Goal: Task Accomplishment & Management: Manage account settings

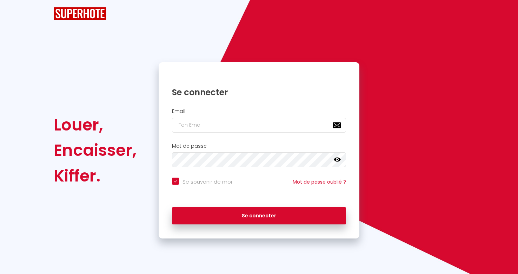
checkbox input "true"
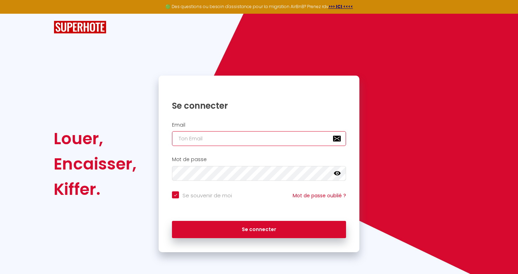
click at [260, 135] on input "email" at bounding box center [259, 138] width 174 height 15
type input "[EMAIL_ADDRESS][DOMAIN_NAME]"
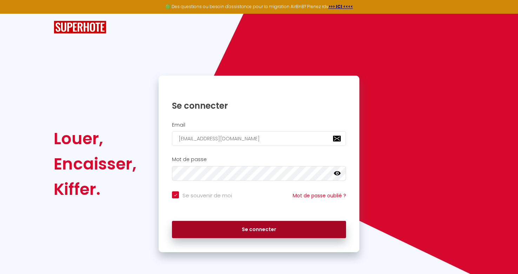
click at [305, 226] on button "Se connecter" at bounding box center [259, 229] width 174 height 18
checkbox input "true"
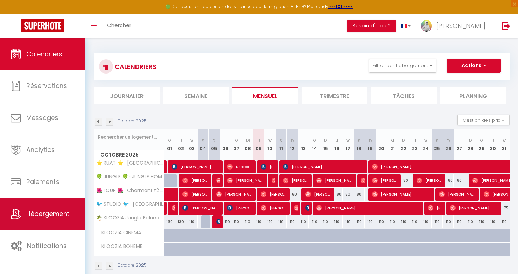
scroll to position [14, 0]
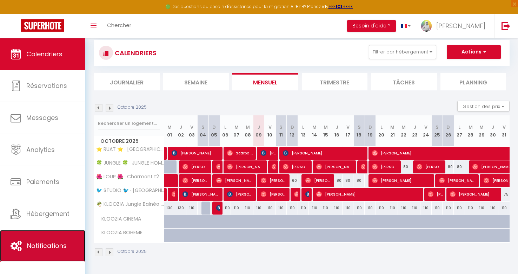
click at [59, 241] on span "Notifications" at bounding box center [47, 245] width 40 height 9
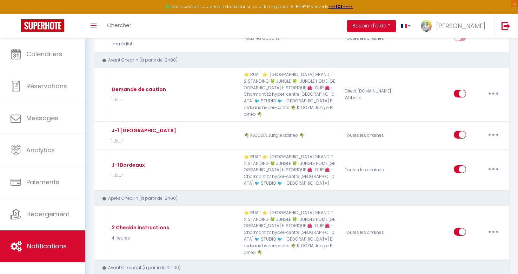
scroll to position [187, 0]
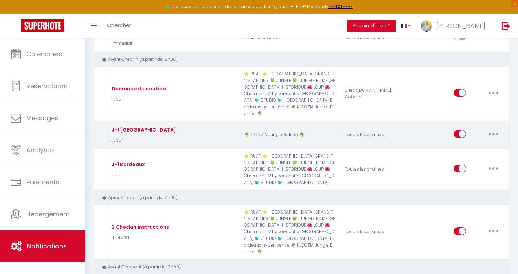
click at [493, 133] on icon "button" at bounding box center [494, 134] width 2 height 2
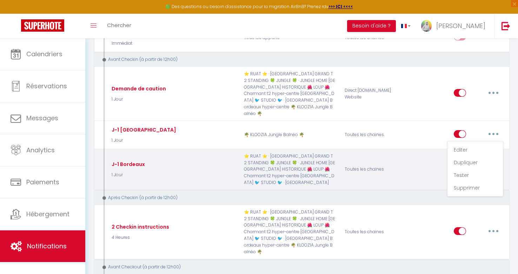
click at [405, 177] on div "Toutes les chaines" at bounding box center [373, 169] width 67 height 33
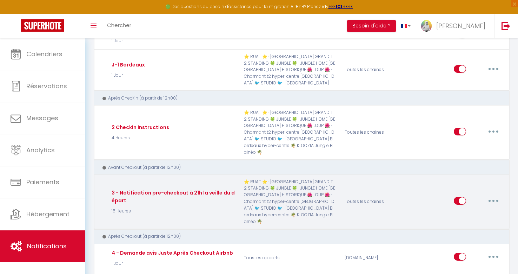
scroll to position [282, 0]
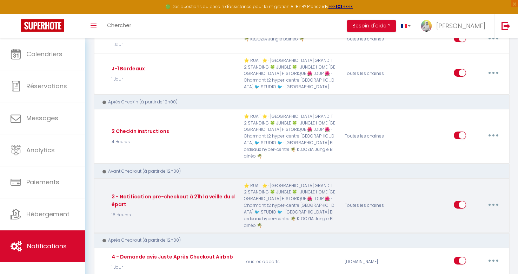
click at [498, 199] on button "button" at bounding box center [494, 204] width 20 height 11
click at [472, 214] on link "Editer" at bounding box center [475, 220] width 52 height 12
type input "3 - Notification pre-checkout à 21h la veille du départ"
select select "4"
select select "15 Heures"
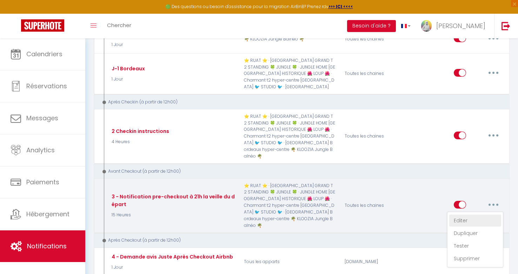
select select "if_booking_is_paid"
checkbox input "true"
checkbox input "false"
radio input "true"
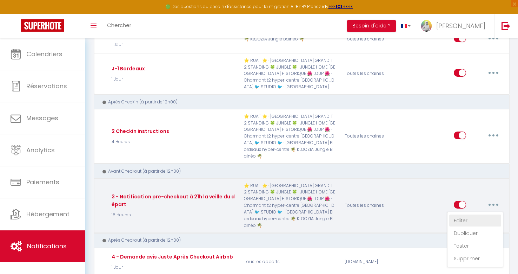
type input "Procédure pour votre départ - [RENTAL:NAME] - [GUEST:FIRST_NAME] [GUEST:NAME]"
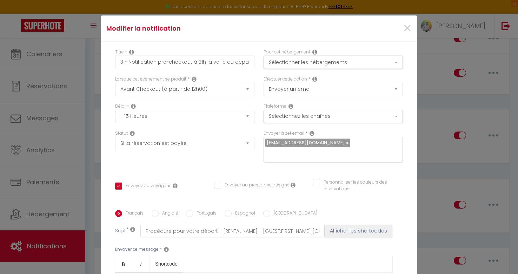
click at [193, 81] on icon at bounding box center [194, 79] width 5 height 6
click at [165, 76] on label "Lorsque cet événement se produit" at bounding box center [150, 79] width 71 height 7
click at [182, 116] on select "Immédiat - 10 Minutes - 1 Heure - 2 Heures - 3 Heures - 4 Heures - 5 Heures - 6…" at bounding box center [184, 116] width 139 height 13
click at [187, 118] on select "Immédiat - 10 Minutes - 1 Heure - 2 Heures - 3 Heures - 4 Heures - 5 Heures - 6…" at bounding box center [184, 116] width 139 height 13
select select "20 Heures"
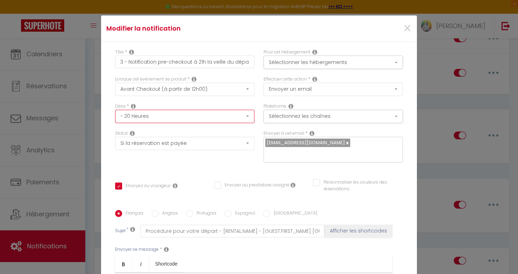
click at [115, 110] on select "Immédiat - 10 Minutes - 1 Heure - 2 Heures - 3 Heures - 4 Heures - 5 Heures - 6…" at bounding box center [184, 116] width 139 height 13
checkbox input "true"
checkbox input "false"
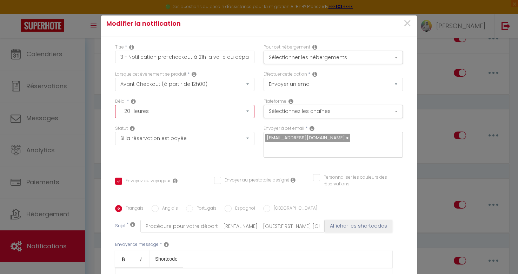
scroll to position [4, 0]
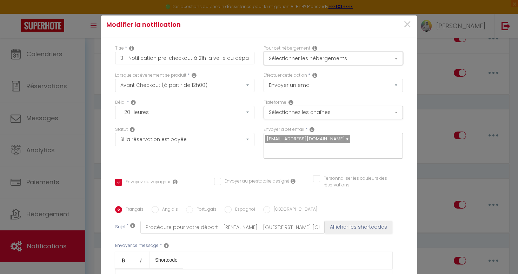
click at [310, 56] on button "Sélectionner les hébergements" at bounding box center [333, 58] width 139 height 13
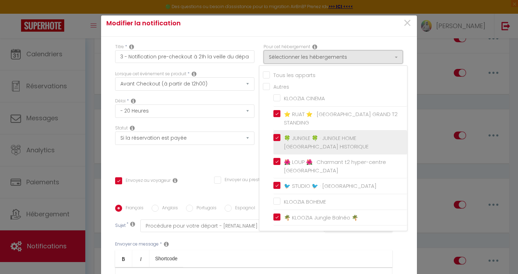
scroll to position [0, 0]
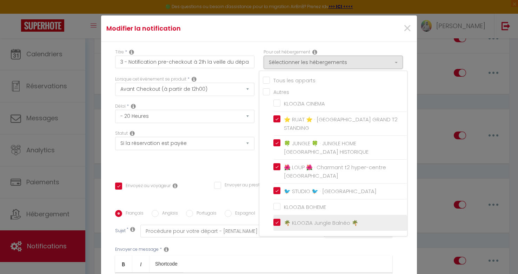
click at [280, 226] on input "🌴 KLOOZIA Jungle Balnéo 🌴" at bounding box center [341, 222] width 134 height 7
click at [279, 226] on input "🌴 KLOOZIA Jungle Balnéo 🌴" at bounding box center [341, 222] width 134 height 7
checkbox input "true"
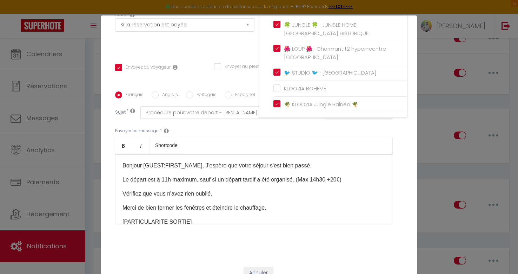
scroll to position [31, 0]
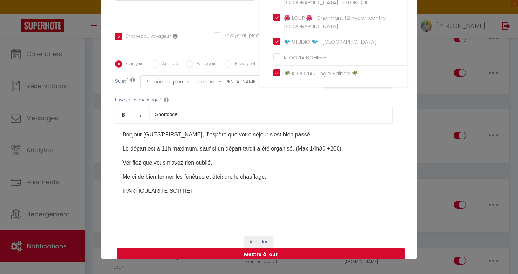
click at [270, 248] on button "Mettre à jour" at bounding box center [261, 254] width 288 height 13
checkbox input "true"
checkbox input "false"
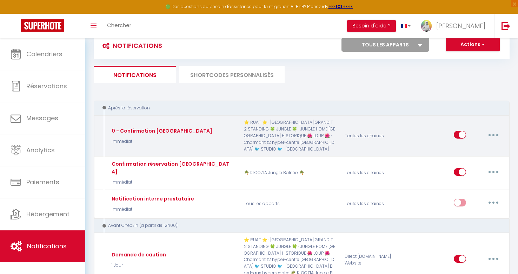
scroll to position [0, 0]
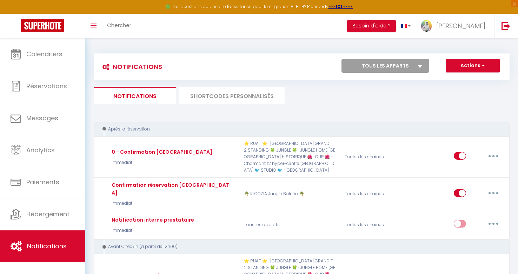
click at [236, 97] on li "SHORTCODES PERSONNALISÉS" at bounding box center [231, 95] width 105 height 17
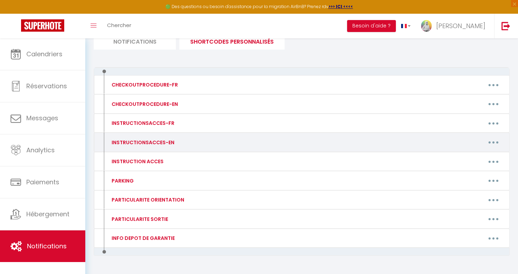
scroll to position [62, 0]
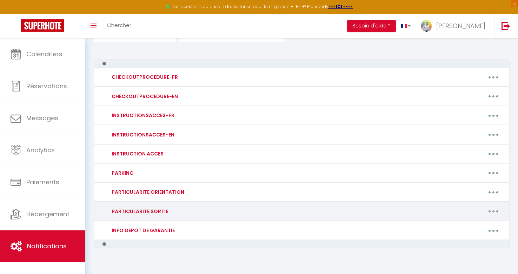
click at [494, 209] on button "button" at bounding box center [494, 210] width 20 height 11
click at [466, 228] on link "Editer" at bounding box center [475, 227] width 52 height 12
type input "PARTICULARITE SORTIE"
type textarea "PARTICULARITE SORTIE"
type textarea "[PERSON_NAME] l’appartement à clés et mettre les clés dans la boite à clés où v…"
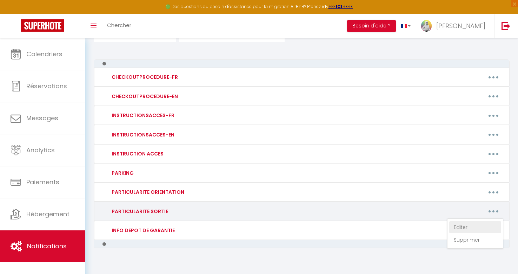
type textarea "Merci de déposer vos poubelles dans les conteneurs dans l'entrée de l'immeuble,…"
type textarea "[PERSON_NAME] l’appartement à clés et mettre les clés dans la boite à clés où v…"
type textarea "Merci de déposer vos poubelles dans les conteneurs dans l'entrée de l'immeuble,…"
type textarea "Merci de bien fermer la chambre à clés (retaper le code et tourner) Merci de d'…"
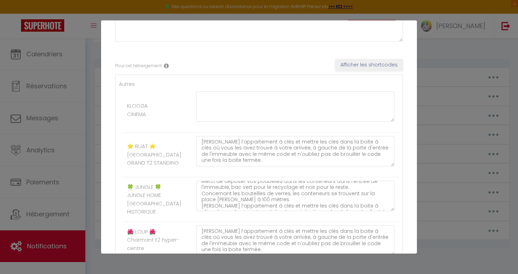
scroll to position [0, 0]
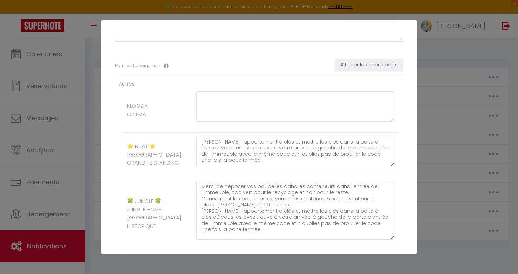
drag, startPoint x: 393, startPoint y: 215, endPoint x: 397, endPoint y: 244, distance: 29.2
click at [397, 244] on div "Merci de déposer vos poubelles dans les conteneurs dans l'entrée de l'immeuble,…" at bounding box center [296, 213] width 208 height 66
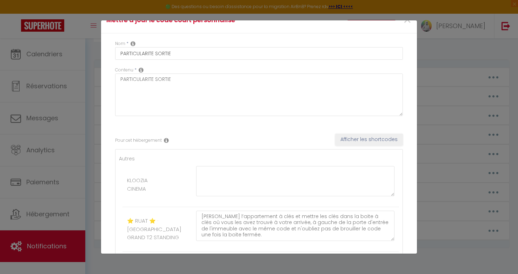
scroll to position [4, 0]
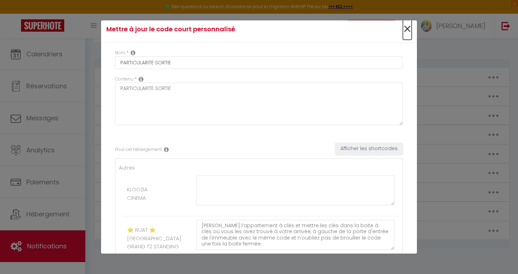
click at [408, 29] on span "×" at bounding box center [407, 29] width 9 height 21
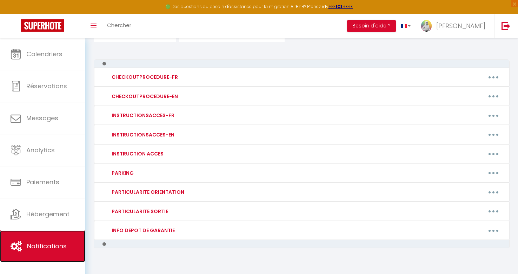
click at [40, 238] on link "Notifications" at bounding box center [42, 246] width 85 height 32
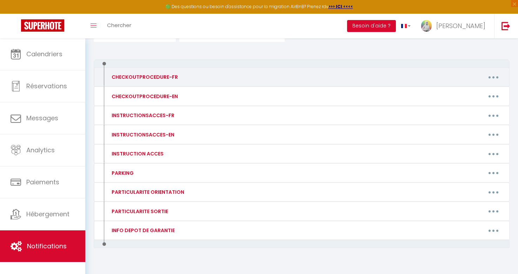
click at [494, 77] on icon "button" at bounding box center [494, 77] width 2 height 2
click at [475, 93] on link "Editer" at bounding box center [475, 93] width 52 height 12
type input "CHECKOUTPROCEDURE-FR"
type textarea "1 - Faire la vaisselle et jeter les poubelles 2 - A 11h00 maximum, fermer à clé…"
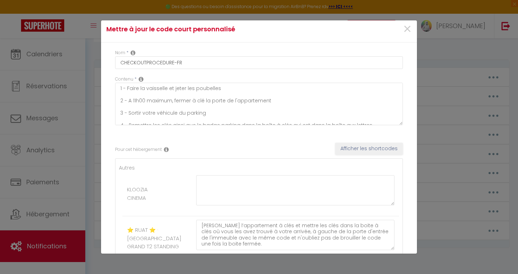
scroll to position [6, 0]
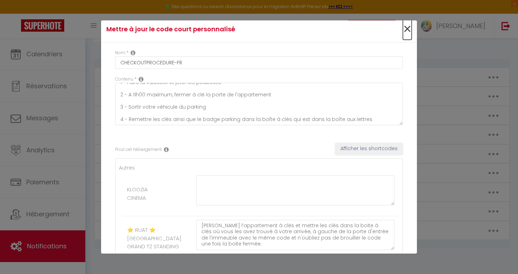
click at [407, 28] on span "×" at bounding box center [407, 29] width 9 height 21
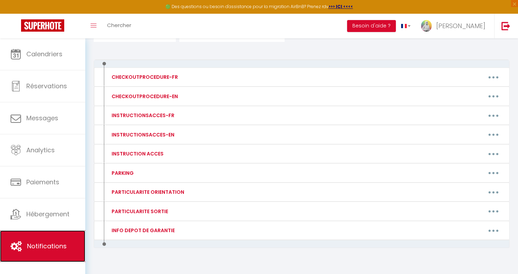
click at [46, 248] on span "Notifications" at bounding box center [47, 245] width 40 height 9
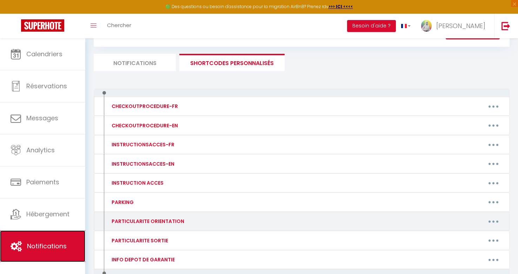
scroll to position [0, 0]
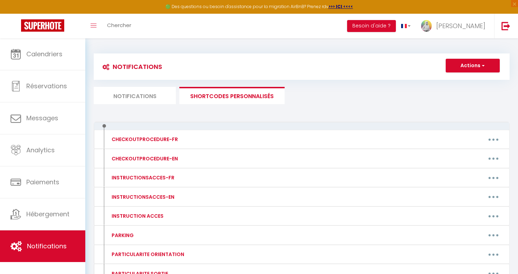
click at [134, 91] on li "Notifications" at bounding box center [135, 95] width 82 height 17
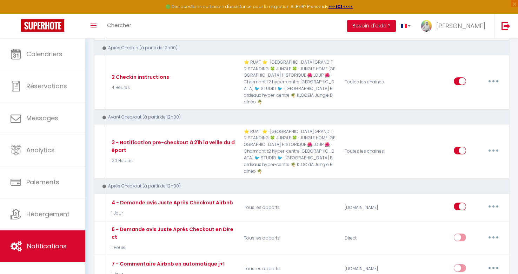
scroll to position [337, 0]
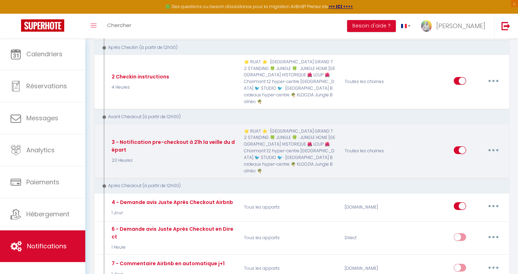
click at [494, 144] on button "button" at bounding box center [494, 149] width 20 height 11
click at [463, 160] on link "Editer" at bounding box center [475, 166] width 52 height 12
type input "3 - Notification pre-checkout à 21h la veille du départ"
select select "4"
select select "20 Heures"
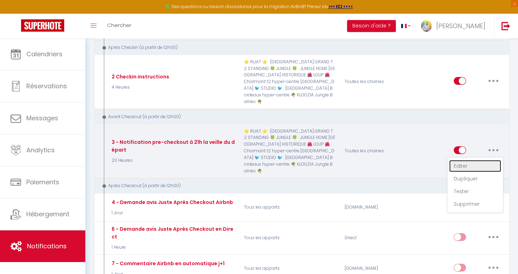
select select "if_booking_is_paid"
checkbox input "true"
checkbox input "false"
radio input "true"
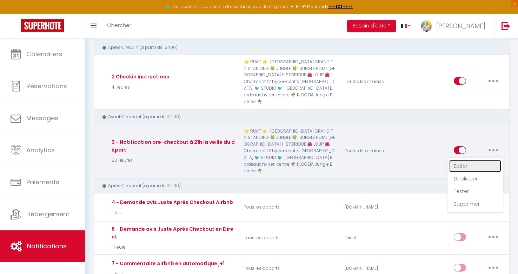
type input "Procédure pour votre départ - [RENTAL:NAME] - [GUEST:FIRST_NAME] [GUEST:NAME]"
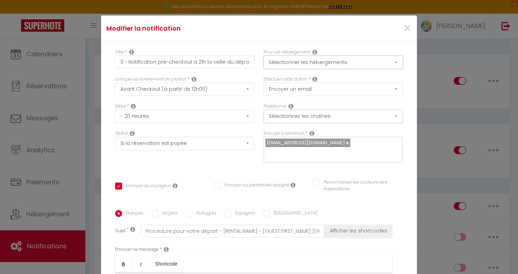
click at [348, 65] on button "Sélectionner les hébergements" at bounding box center [333, 61] width 139 height 13
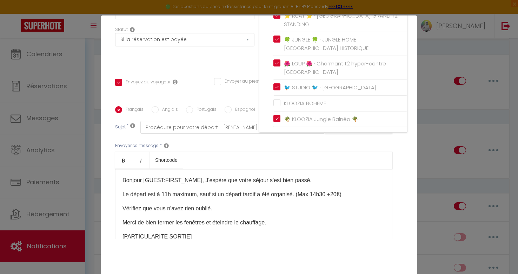
scroll to position [104, 0]
click at [226, 135] on div "Envoyer ce message * Bold Italic Shortcode Rich text editor Bonjour [GUEST:FIRS…" at bounding box center [259, 190] width 288 height 114
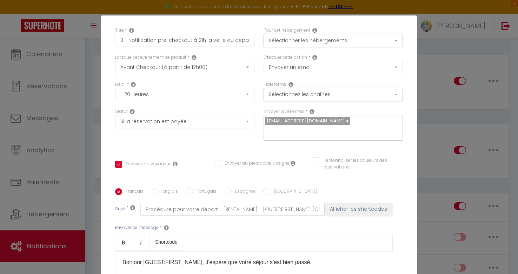
scroll to position [0, 0]
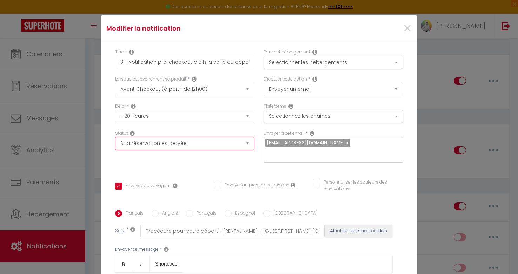
click at [248, 143] on select "Aucun Si la réservation est payée Si réservation non payée Si la caution a été …" at bounding box center [184, 143] width 139 height 13
click at [403, 32] on span "×" at bounding box center [407, 28] width 9 height 21
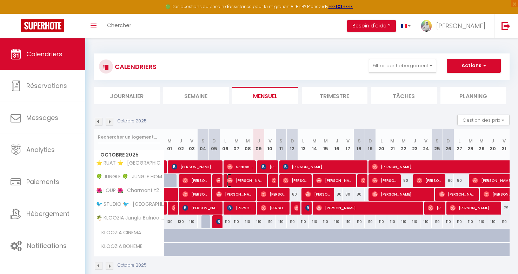
click at [254, 180] on span "[PERSON_NAME]" at bounding box center [246, 179] width 38 height 13
select select "OK"
select select "1"
select select "0"
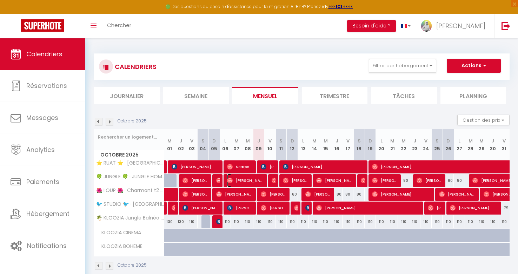
select select "1"
select select
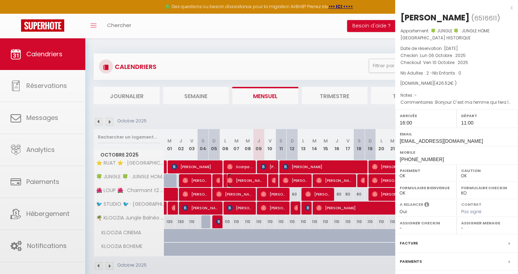
select select "25134"
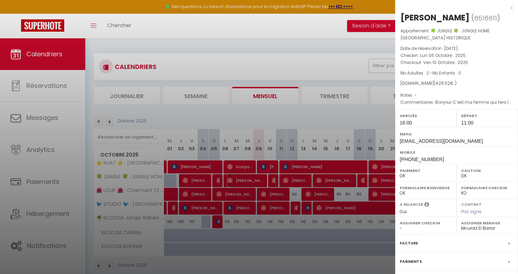
scroll to position [61, 0]
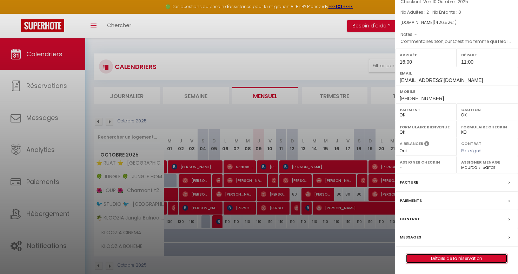
click at [455, 257] on link "Détails de la réservation" at bounding box center [456, 258] width 101 height 9
select select
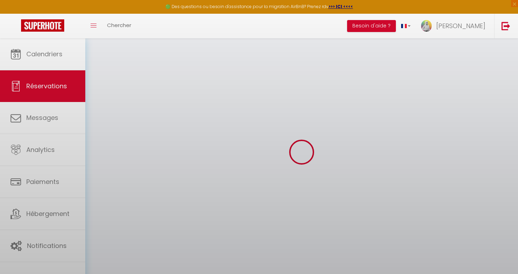
select select
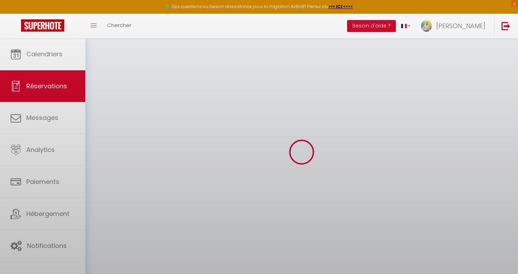
select select
checkbox input "false"
select select
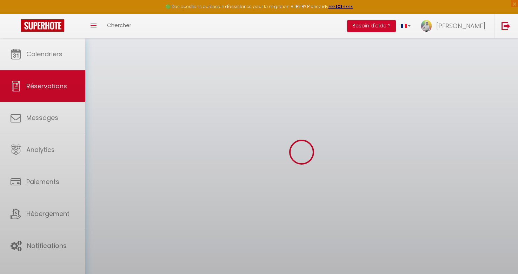
select select
checkbox input "false"
select select
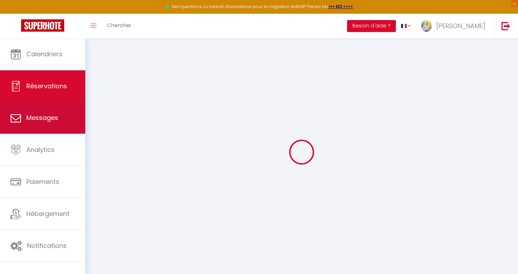
type input "[PERSON_NAME]"
type input "Faimali"
type input "[EMAIL_ADDRESS][DOMAIN_NAME]"
type input "[PHONE_NUMBER]"
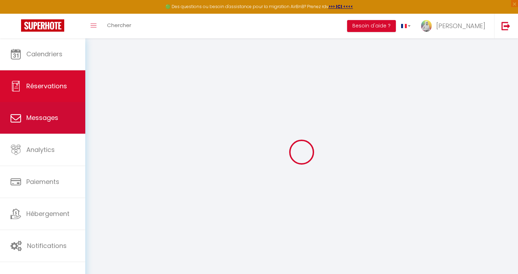
type input "[PHONE_NUMBER]"
select select
type input "14.94"
select select "37472"
select select "1"
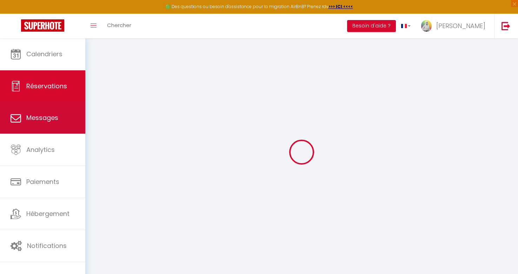
select select
type input "2"
select select "12"
select select
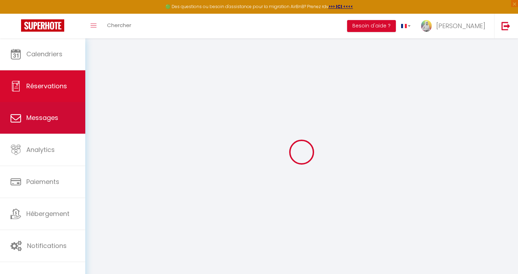
type input "380"
checkbox input "false"
type input "0"
select select "1"
type input "0"
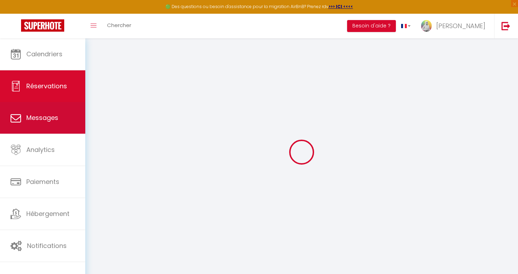
type input "0"
select select
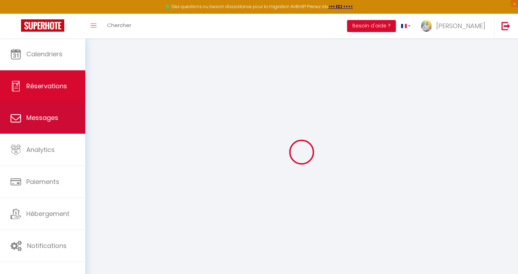
select select "15"
checkbox input "false"
select select
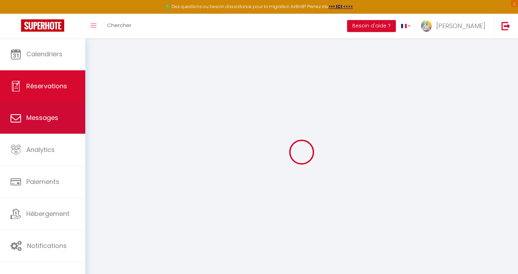
checkbox input "false"
select select
checkbox input "false"
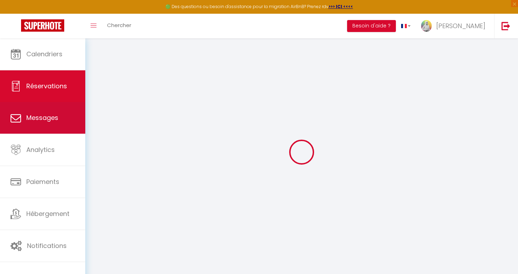
type textarea "Bonjour C’est ma femme qui fera la réception de l’appartement Cordialement"
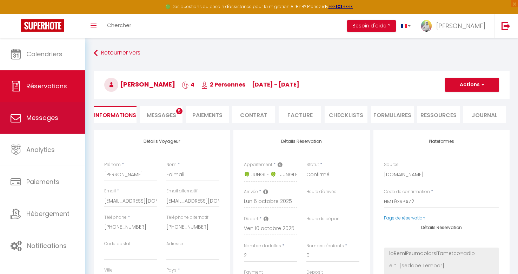
select select
type input "35"
type input "11.52"
select select
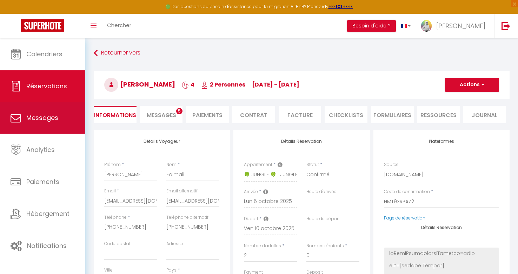
checkbox input "false"
select select
checkbox input "false"
select select "16:00"
select select "11:00"
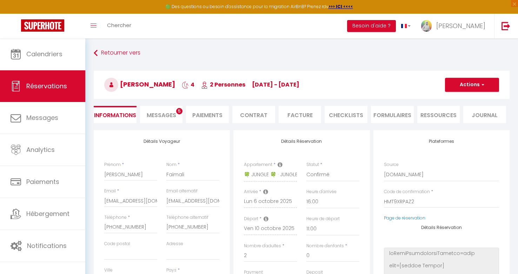
scroll to position [4, 0]
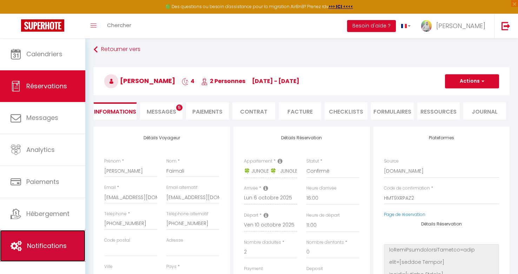
click at [40, 246] on span "Notifications" at bounding box center [47, 245] width 40 height 9
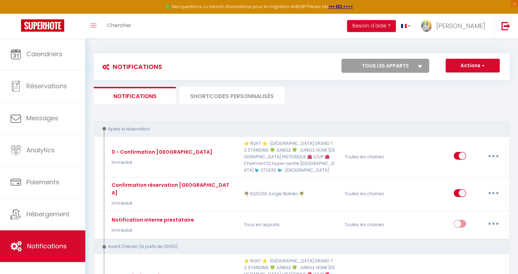
click at [206, 96] on li "SHORTCODES PERSONNALISÉS" at bounding box center [231, 95] width 105 height 17
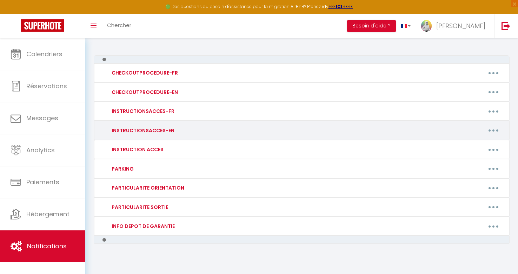
scroll to position [67, 0]
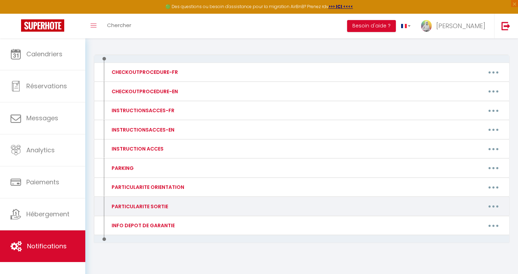
click at [493, 207] on button "button" at bounding box center [494, 205] width 20 height 11
click at [463, 225] on link "Editer" at bounding box center [475, 222] width 52 height 12
type input "PARTICULARITE SORTIE"
type textarea "PARTICULARITE SORTIE"
type textarea "[PERSON_NAME] l’appartement à clés et mettre les clés dans la boite à clés où v…"
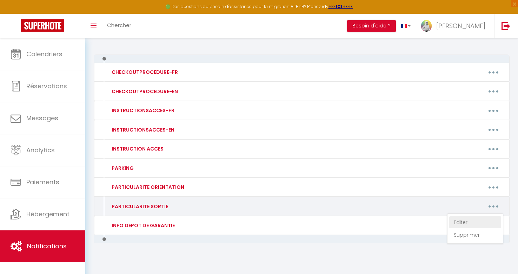
type textarea "Merci de déposer vos poubelles dans les conteneurs dans l'entrée de l'immeuble,…"
type textarea "[PERSON_NAME] l’appartement à clés et mettre les clés dans la boite à clés où v…"
type textarea "Merci de déposer vos poubelles dans les conteneurs dans l'entrée de l'immeuble,…"
type textarea "Merci de bien fermer la chambre à clés (retaper le code et tourner) Merci de d'…"
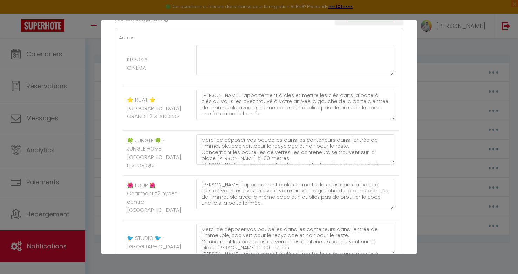
scroll to position [137, 0]
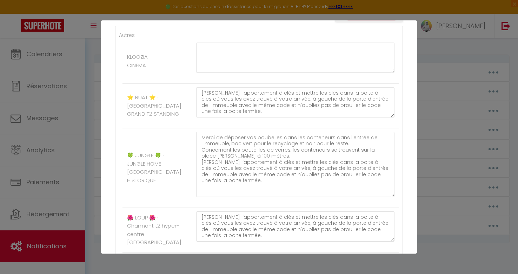
drag, startPoint x: 392, startPoint y: 167, endPoint x: 391, endPoint y: 202, distance: 34.8
click at [391, 202] on div "Merci de déposer vos poubelles dans les conteneurs dans l'entrée de l'immeuble,…" at bounding box center [296, 168] width 208 height 72
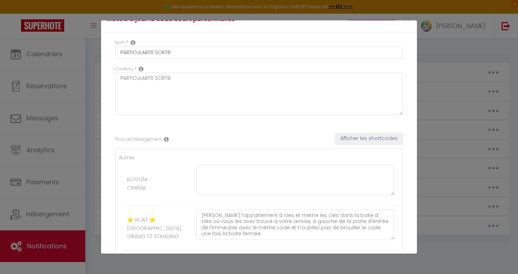
scroll to position [0, 0]
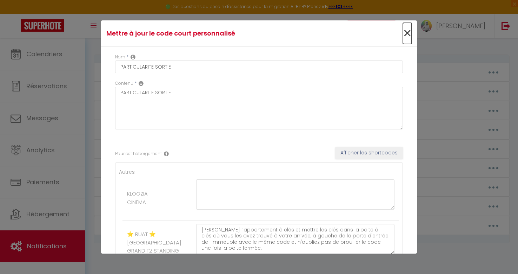
click at [409, 35] on span "×" at bounding box center [407, 33] width 9 height 21
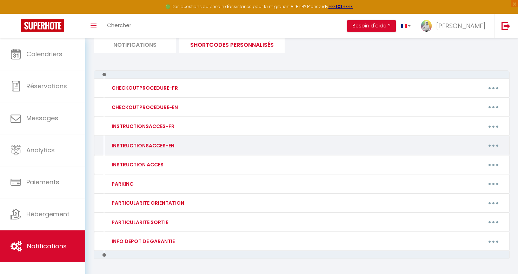
scroll to position [54, 0]
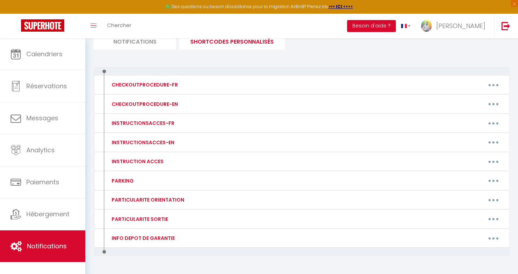
click at [143, 45] on li "Notifications" at bounding box center [135, 40] width 82 height 17
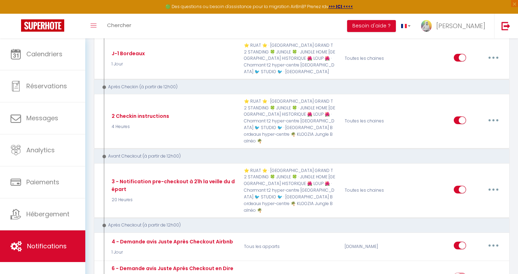
scroll to position [298, 0]
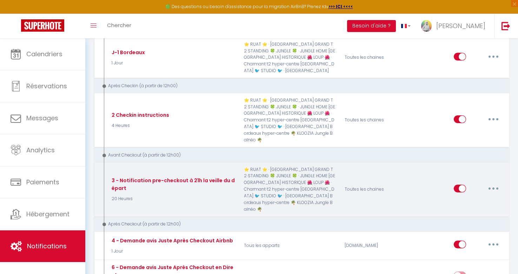
click at [491, 183] on button "button" at bounding box center [494, 188] width 20 height 11
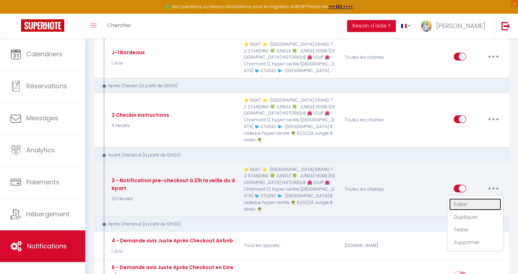
click at [462, 198] on link "Editer" at bounding box center [475, 204] width 52 height 12
type input "3 - Notification pre-checkout à 21h la veille du départ"
select select "4"
select select "20 Heures"
select select "if_booking_is_paid"
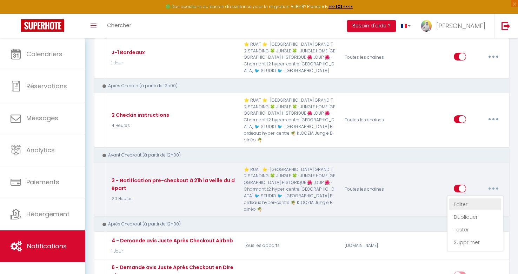
checkbox input "true"
checkbox input "false"
radio input "true"
type input "Procédure pour votre départ - [RENTAL:NAME] - [GUEST:FIRST_NAME] [GUEST:NAME]"
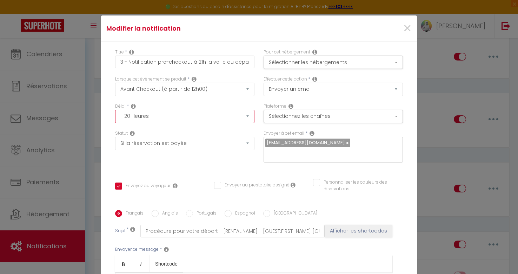
click at [130, 117] on select "Immédiat - 10 Minutes - 1 Heure - 2 Heures - 3 Heures - 4 Heures - 5 Heures - 6…" at bounding box center [184, 116] width 139 height 13
select select "18 Heures"
click at [115, 110] on select "Immédiat - 10 Minutes - 1 Heure - 2 Heures - 3 Heures - 4 Heures - 5 Heures - 6…" at bounding box center [184, 116] width 139 height 13
checkbox input "true"
checkbox input "false"
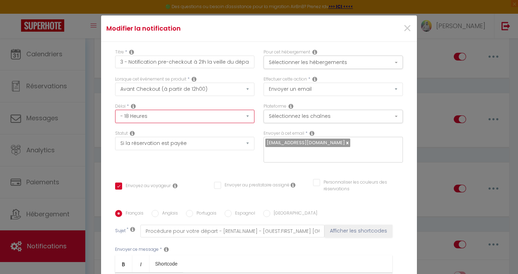
checkbox input "false"
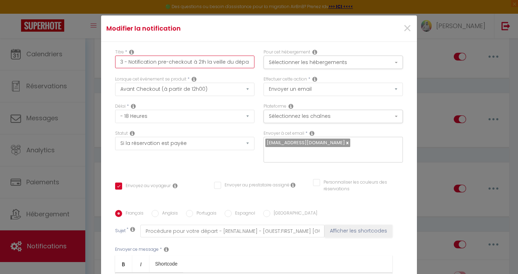
drag, startPoint x: 204, startPoint y: 62, endPoint x: 191, endPoint y: 63, distance: 12.7
click at [191, 63] on input "3 - Notification pre-checkout à 21h la veille du départ" at bounding box center [184, 61] width 139 height 13
type input "3 - Notification pre-checkout la veille du départ"
checkbox input "true"
checkbox input "false"
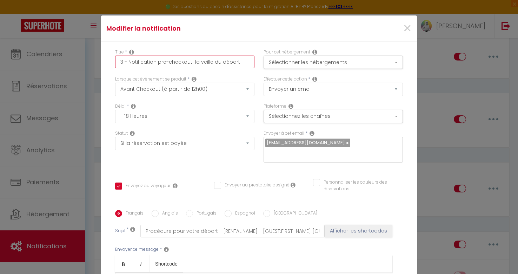
checkbox input "false"
type input "3 - Notification pre-checkout la veille du départ"
checkbox input "true"
checkbox input "false"
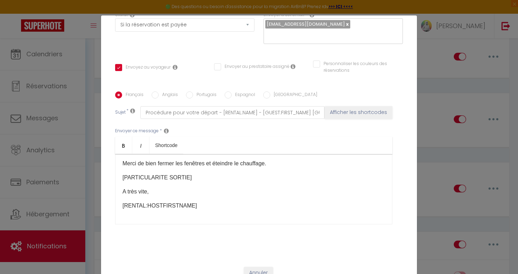
scroll to position [31, 0]
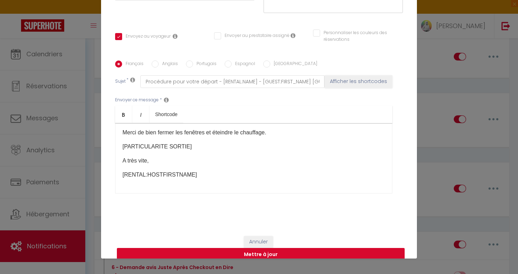
type input "3 - Notification pre-checkout la veille du départ"
click at [266, 248] on button "Mettre à jour" at bounding box center [261, 254] width 288 height 13
checkbox input "true"
checkbox input "false"
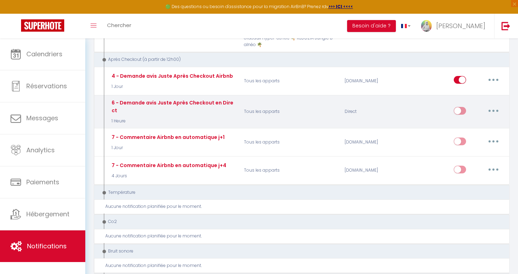
scroll to position [337, 0]
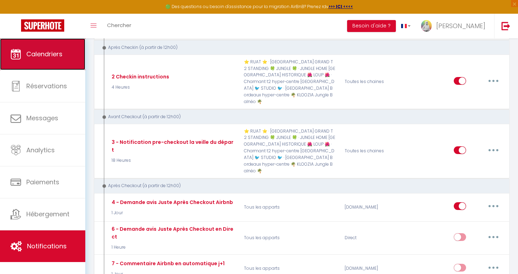
click at [61, 56] on span "Calendriers" at bounding box center [44, 54] width 36 height 9
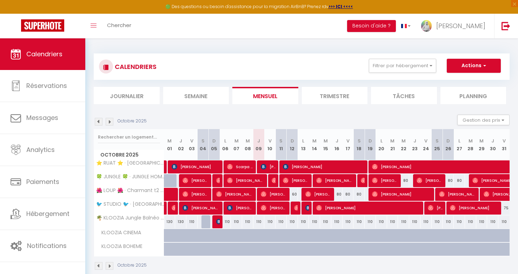
click at [109, 120] on img at bounding box center [110, 122] width 8 height 8
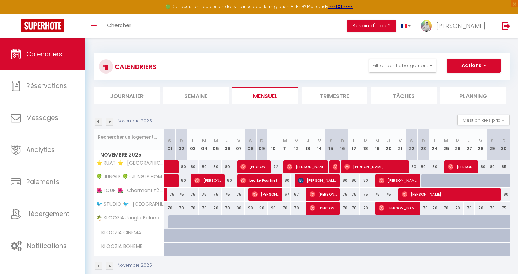
click at [98, 121] on img at bounding box center [99, 122] width 8 height 8
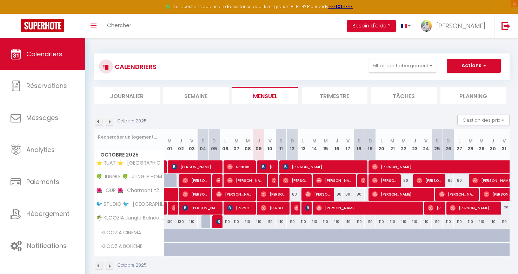
click at [108, 121] on img at bounding box center [110, 122] width 8 height 8
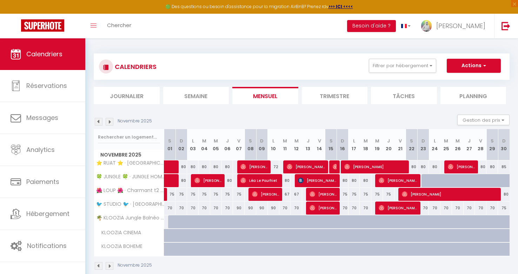
click at [98, 122] on img at bounding box center [99, 122] width 8 height 8
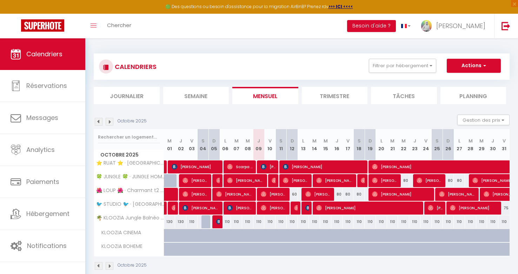
click at [341, 194] on div "80" at bounding box center [336, 193] width 11 height 13
type input "80"
type input "Jeu 16 Octobre 2025"
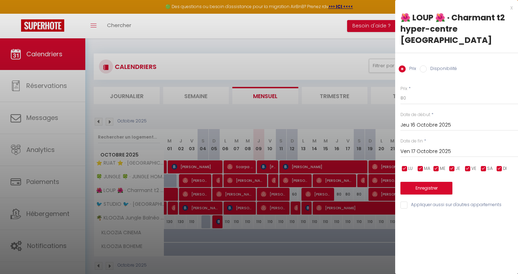
click at [447, 147] on input "Ven 17 Octobre 2025" at bounding box center [460, 151] width 118 height 9
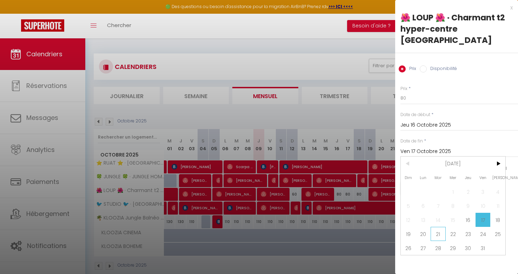
click at [440, 226] on span "21" at bounding box center [438, 233] width 15 height 14
type input "[DATE]"
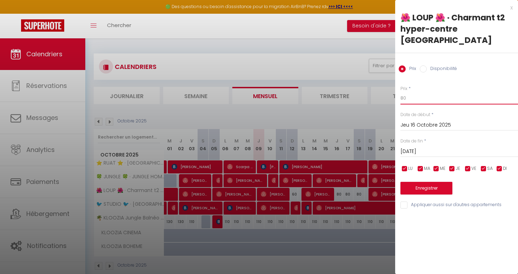
drag, startPoint x: 413, startPoint y: 85, endPoint x: 381, endPoint y: 84, distance: 31.3
click at [381, 85] on body "🟢 Des questions ou besoin d'assistance pour la migration AirBnB? Prenez rdv >>>…" at bounding box center [259, 175] width 518 height 274
type input "70"
click at [413, 182] on button "Enregistrer" at bounding box center [427, 188] width 52 height 13
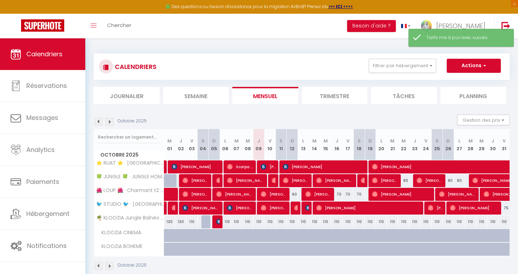
click at [406, 180] on div "80" at bounding box center [403, 180] width 11 height 13
type input "80"
type input "Mer 22 Octobre 2025"
type input "Jeu 23 Octobre 2025"
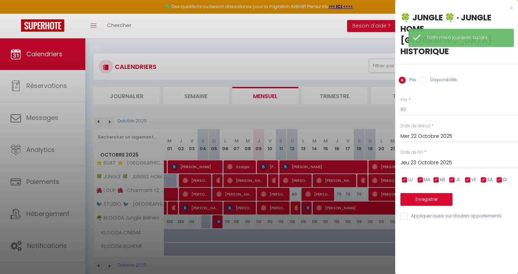
click at [337, 54] on div at bounding box center [259, 137] width 518 height 274
